Goal: Task Accomplishment & Management: Use online tool/utility

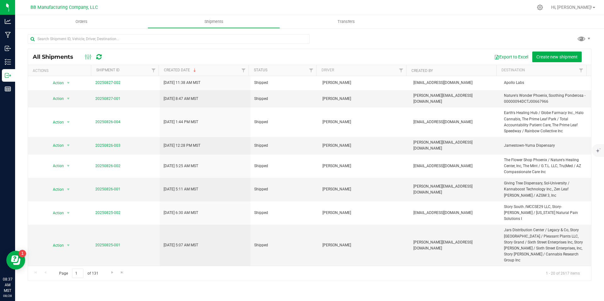
click at [15, 75] on div "All Shipments Export to Excel Create new shipment Actions Shipment ID Created D…" at bounding box center [309, 158] width 589 height 260
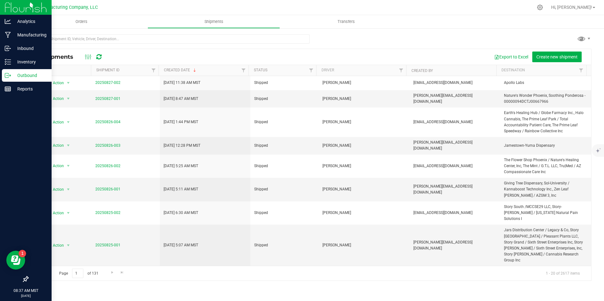
click at [14, 75] on p "Outbound" at bounding box center [30, 76] width 38 height 8
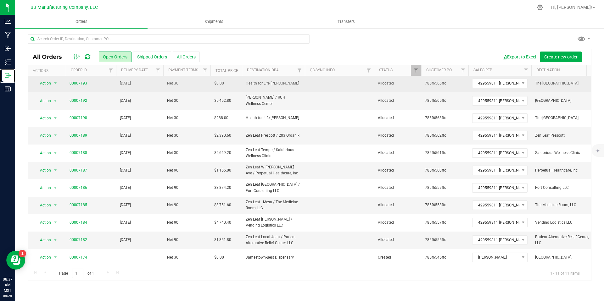
scroll to position [6, 0]
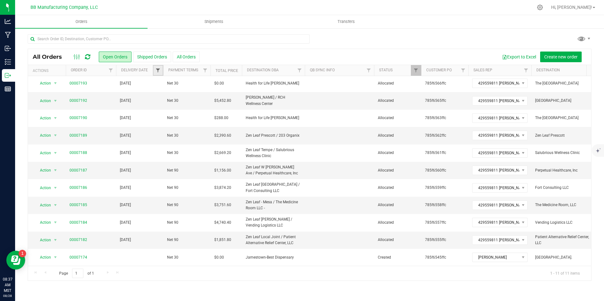
click at [158, 69] on span "Filter" at bounding box center [157, 70] width 5 height 5
click at [214, 109] on span "select" at bounding box center [216, 108] width 5 height 5
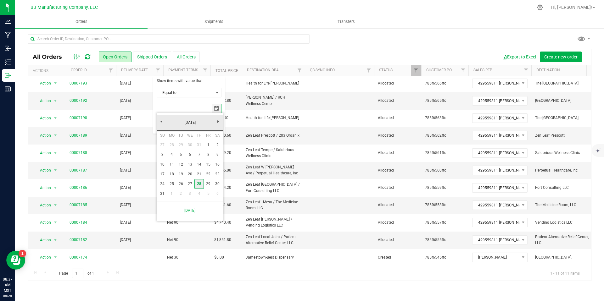
click at [198, 184] on link "28" at bounding box center [198, 184] width 9 height 10
type input "[DATE]"
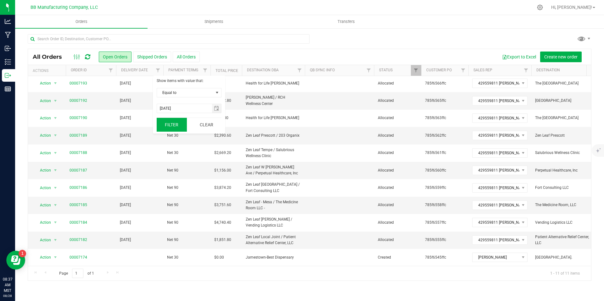
click at [178, 127] on button "Filter" at bounding box center [172, 125] width 30 height 14
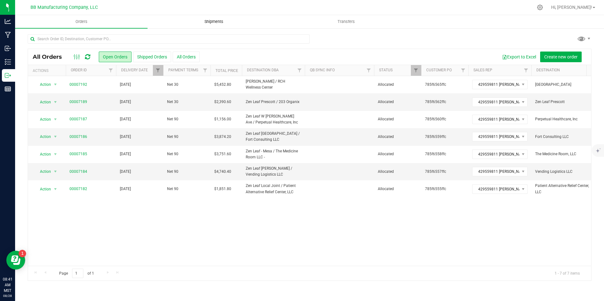
click at [205, 22] on span "Shipments" at bounding box center [214, 22] width 36 height 6
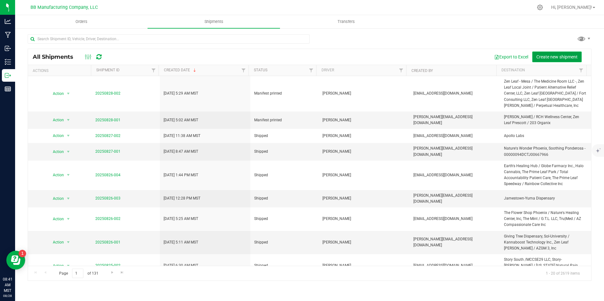
click at [550, 58] on span "Create new shipment" at bounding box center [557, 56] width 41 height 5
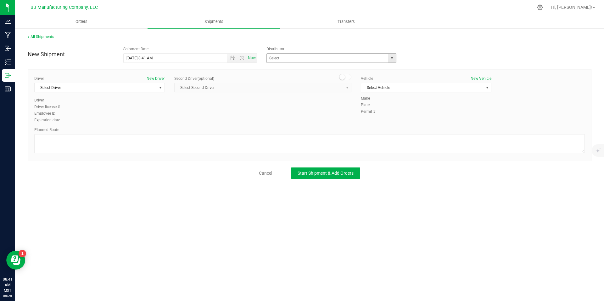
click at [396, 58] on div "Apollo Labs BB Manufacturing Company, LLC C4 Laboratories Llc Digipath Labs [ME…" at bounding box center [334, 58] width 134 height 9
click at [394, 58] on span "select" at bounding box center [392, 58] width 5 height 5
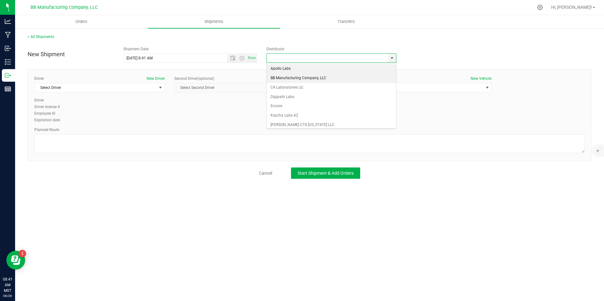
click at [293, 81] on li "BB Manufacturing Company, LLC" at bounding box center [331, 78] width 129 height 9
type input "BB Manufacturing Company, LLC"
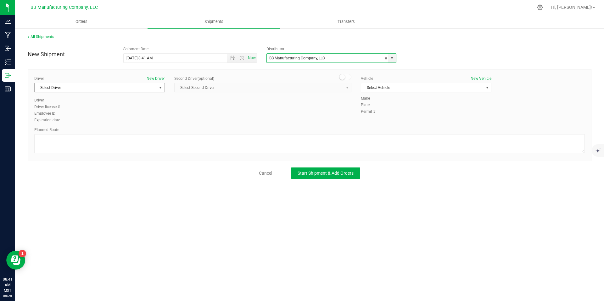
click at [159, 89] on span "select" at bounding box center [160, 87] width 5 height 5
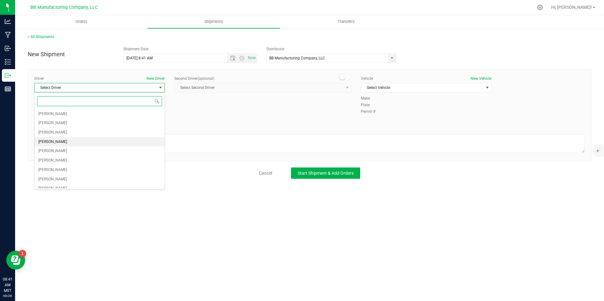
click at [71, 143] on li "[PERSON_NAME]" at bounding box center [100, 142] width 130 height 9
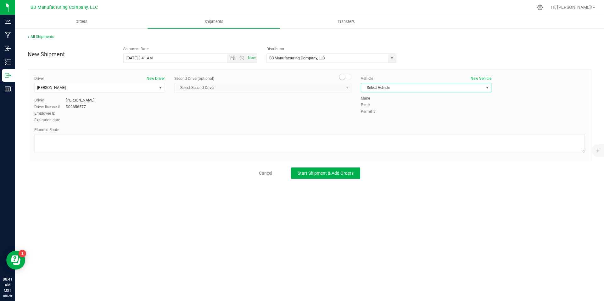
click at [408, 87] on span "Select Vehicle" at bounding box center [422, 87] width 122 height 9
click at [393, 144] on li "AZ50859 (Dodgy Dodge)" at bounding box center [426, 145] width 130 height 9
click at [317, 171] on span "Start Shipment & Add Orders" at bounding box center [326, 173] width 56 height 5
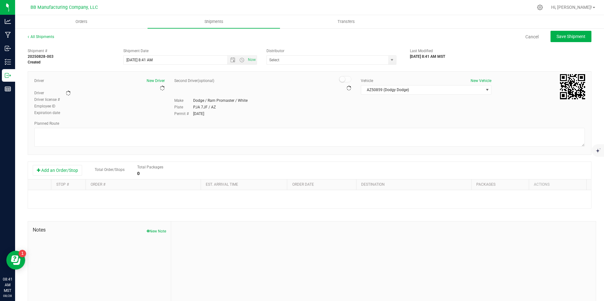
type input "BB Manufacturing Company, LLC"
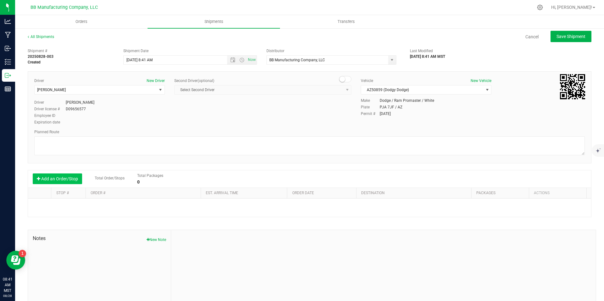
click at [52, 183] on button "Add an Order/Stop" at bounding box center [57, 179] width 49 height 11
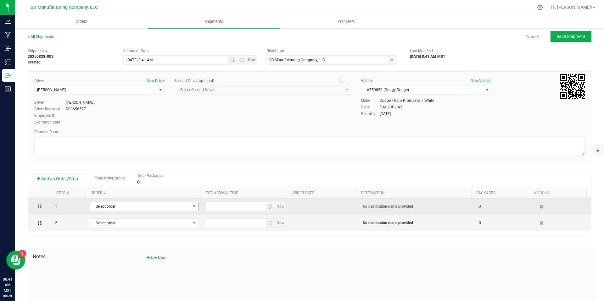
click at [129, 211] on span "Select order" at bounding box center [140, 206] width 100 height 9
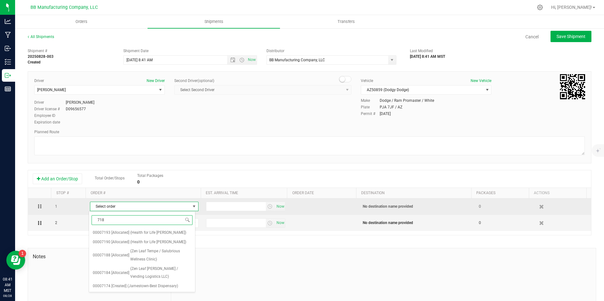
type input "7188"
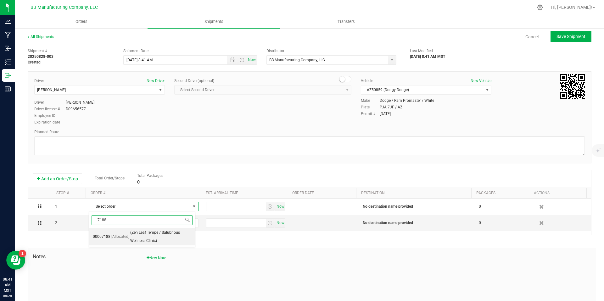
click at [157, 233] on span "(Zen Leaf Tempe / Salubrious Wellness Clinic)" at bounding box center [160, 237] width 61 height 16
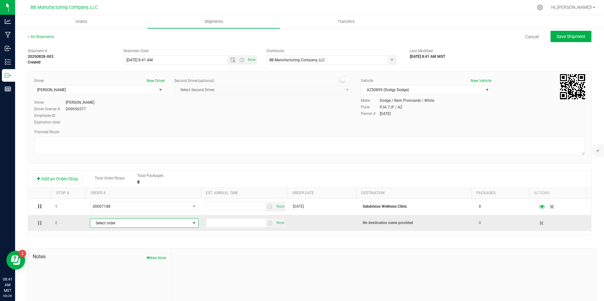
click at [143, 226] on span "Select order" at bounding box center [140, 223] width 100 height 9
type input "7184"
click at [155, 249] on span "(Zen Leaf [PERSON_NAME] / Vending Logistics LLC)" at bounding box center [160, 253] width 61 height 16
click at [268, 221] on span "select" at bounding box center [270, 223] width 5 height 5
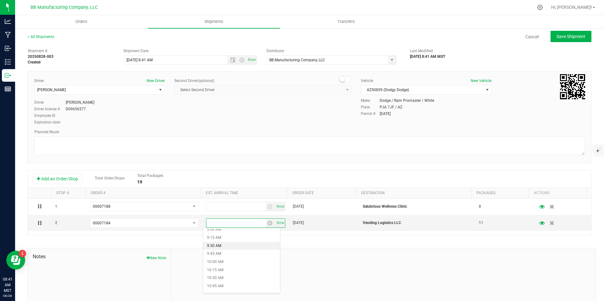
scroll to position [285, 0]
click at [223, 245] on li "9:15 AM" at bounding box center [241, 248] width 77 height 8
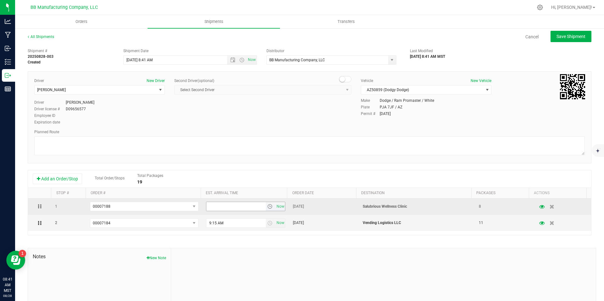
click at [268, 206] on span "select" at bounding box center [270, 206] width 5 height 5
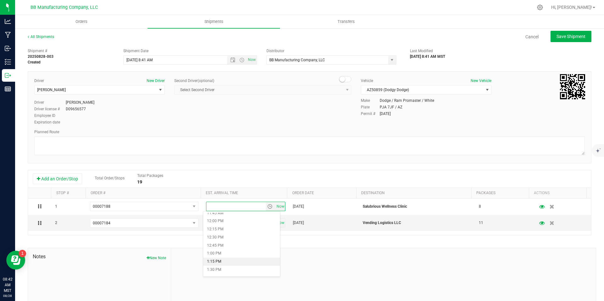
scroll to position [357, 0]
click at [223, 225] on li "11:15 AM" at bounding box center [241, 224] width 77 height 8
click at [556, 28] on ul "Orders Shipments Transfers" at bounding box center [317, 22] width 604 height 14
click at [560, 34] on span "Save Shipment" at bounding box center [571, 36] width 29 height 5
type input "[DATE] 3:41 PM"
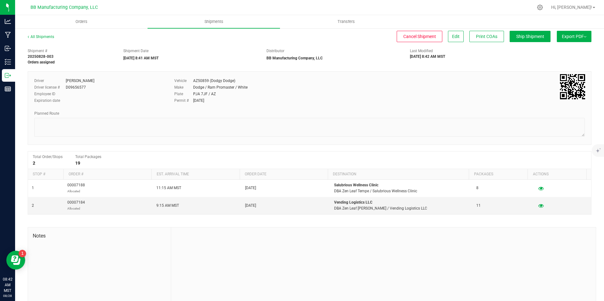
click at [566, 37] on span "Export PDF" at bounding box center [574, 36] width 25 height 5
click at [561, 47] on li "Manifest by Package ID" at bounding box center [573, 50] width 64 height 9
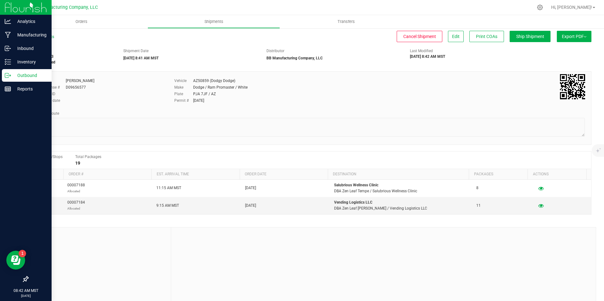
click at [9, 81] on div "Outbound" at bounding box center [27, 75] width 50 height 13
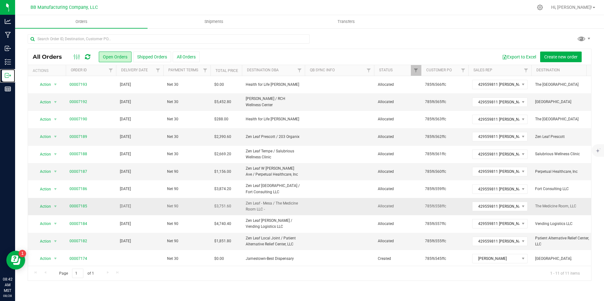
scroll to position [6, 0]
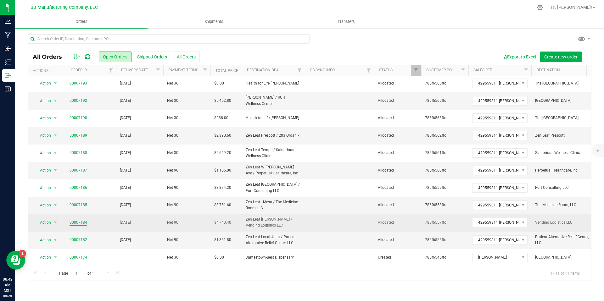
click at [75, 220] on link "00007184" at bounding box center [79, 223] width 18 height 6
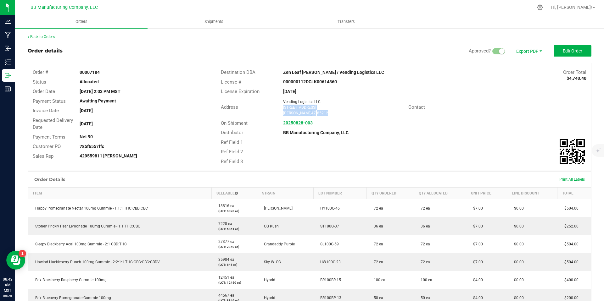
drag, startPoint x: 311, startPoint y: 111, endPoint x: 278, endPoint y: 107, distance: 33.3
click at [280, 107] on div "Vending Logistics LLC [STREET_ADDRESS]" at bounding box center [344, 107] width 128 height 17
copy ngx-name-and-address "[STREET_ADDRESS]"
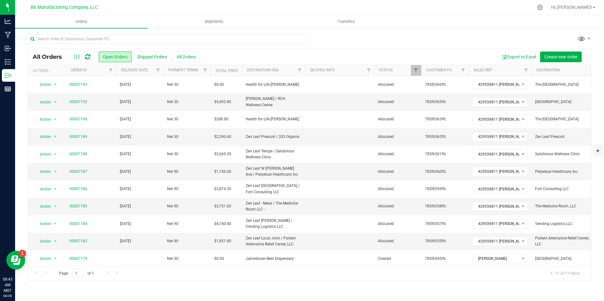
click at [131, 44] on div at bounding box center [169, 41] width 282 height 14
click at [130, 39] on input "text" at bounding box center [169, 38] width 282 height 9
click at [129, 39] on input "mesa" at bounding box center [169, 38] width 282 height 9
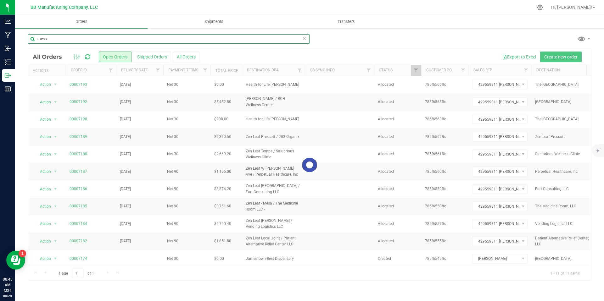
click at [129, 39] on input "mesa" at bounding box center [169, 38] width 282 height 9
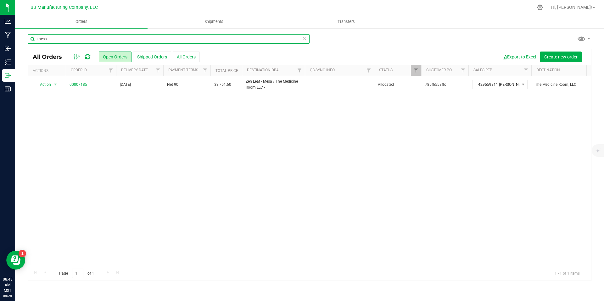
click at [129, 39] on input "mesa" at bounding box center [169, 38] width 282 height 9
type input "tempe"
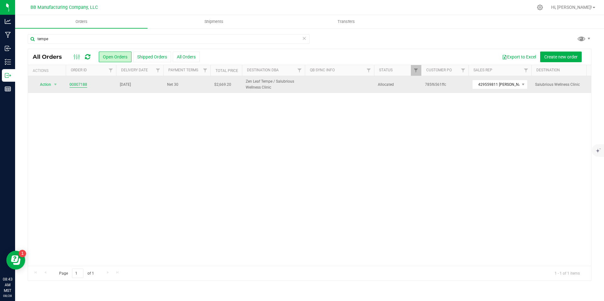
click at [82, 85] on link "00007188" at bounding box center [79, 85] width 18 height 6
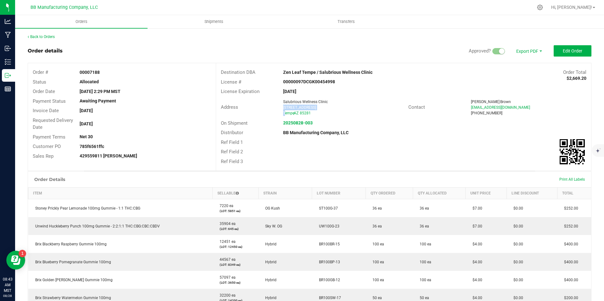
drag, startPoint x: 308, startPoint y: 117, endPoint x: 283, endPoint y: 115, distance: 25.2
click at [283, 115] on div "Address Salubrious Wellness Clinic [STREET_ADDRESS] Tempe , AZ 85281" at bounding box center [312, 108] width 192 height 20
click at [327, 120] on div "20250828-003" at bounding box center [341, 123] width 125 height 7
drag, startPoint x: 305, startPoint y: 115, endPoint x: 281, endPoint y: 108, distance: 25.0
click at [281, 108] on div "Salubrious Wellness Clinic [STREET_ADDRESS] Tempe , AZ 85281" at bounding box center [344, 107] width 128 height 17
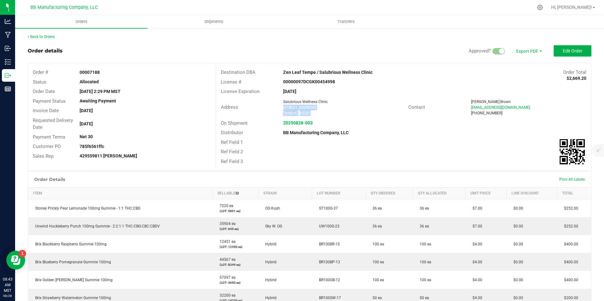
copy ngx-name-and-address "[STREET_ADDRESS] Tempe , AZ 85281"
